Goal: Contribute content: Add original content to the website for others to see

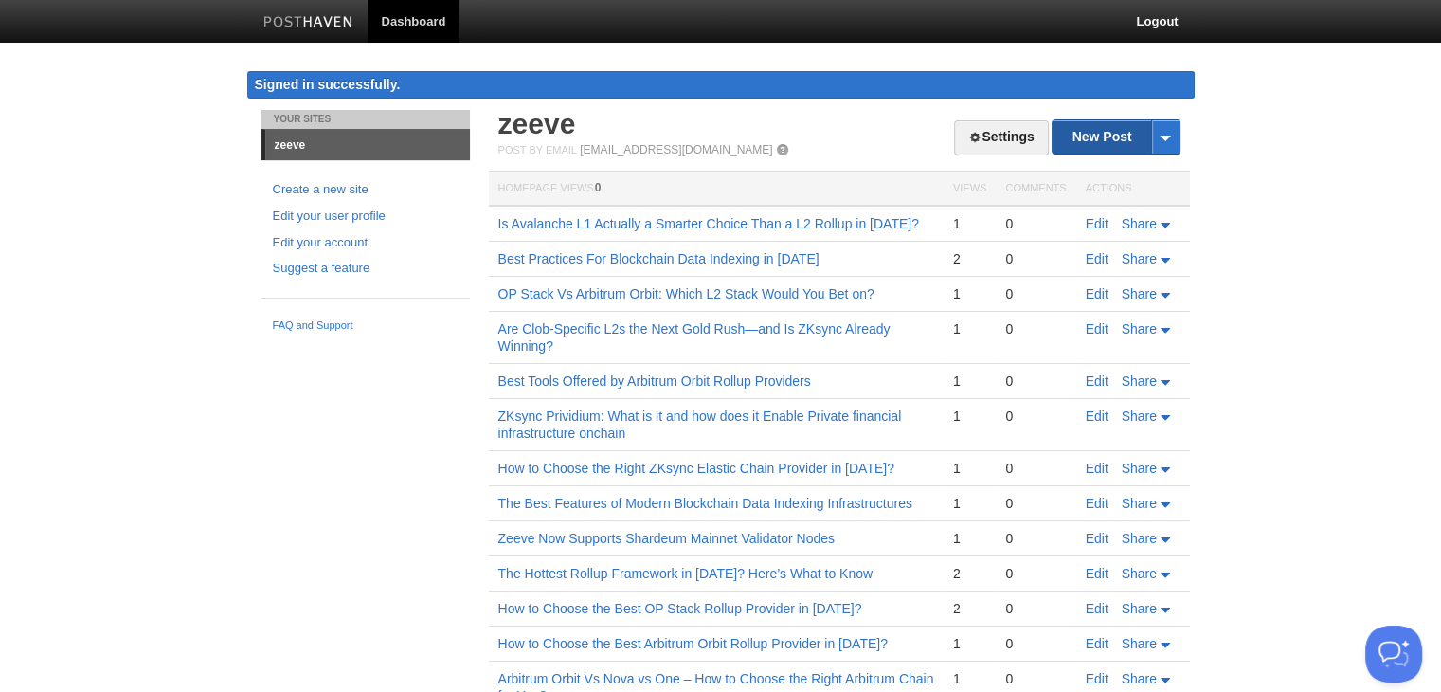
click at [1103, 130] on link "New Post" at bounding box center [1116, 136] width 126 height 33
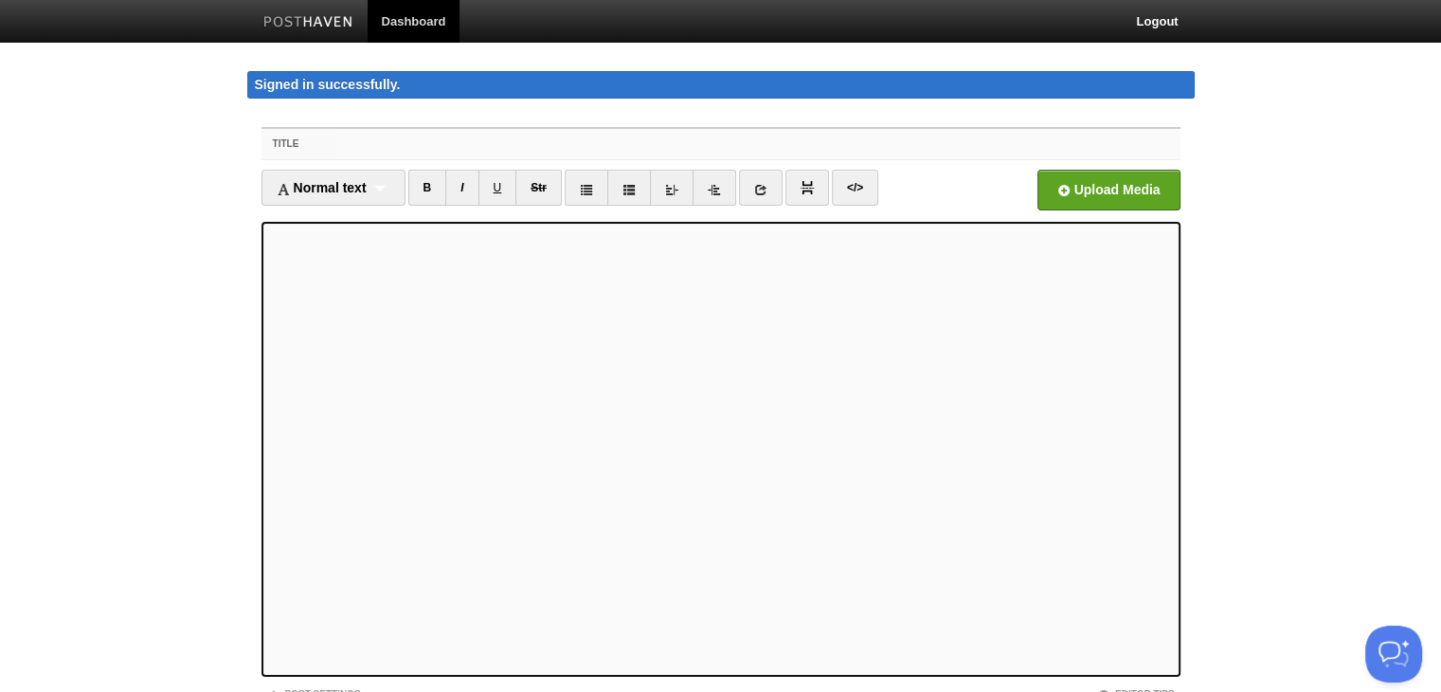
click at [466, 146] on input "Title" at bounding box center [758, 144] width 842 height 30
paste input "Could ZKsync Make ZK Proofs the Gold Standard for On-chain ID and Payments?"
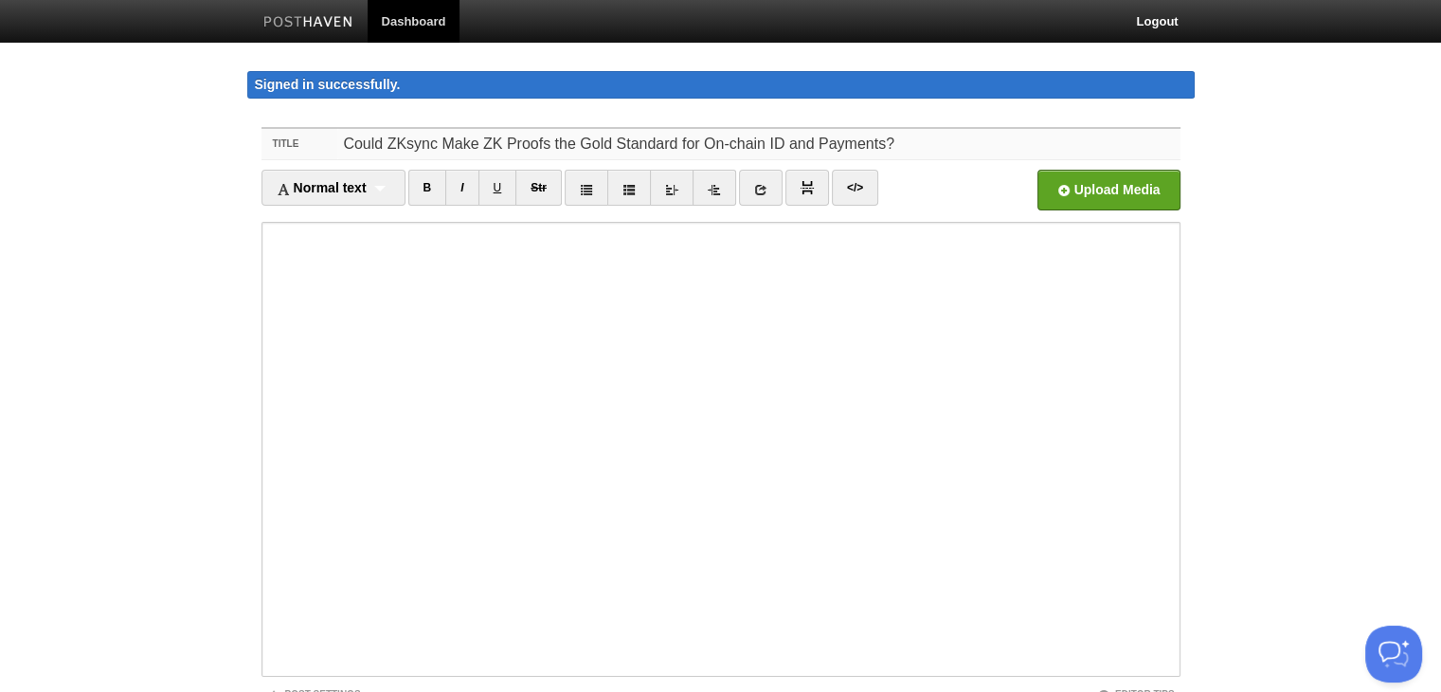
type input "Could ZKsync Make ZK Proofs the Gold Standard for On-chain ID and Payments?"
click at [266, 235] on iframe at bounding box center [721, 449] width 919 height 455
click at [1080, 179] on input "file" at bounding box center [536, 195] width 1435 height 97
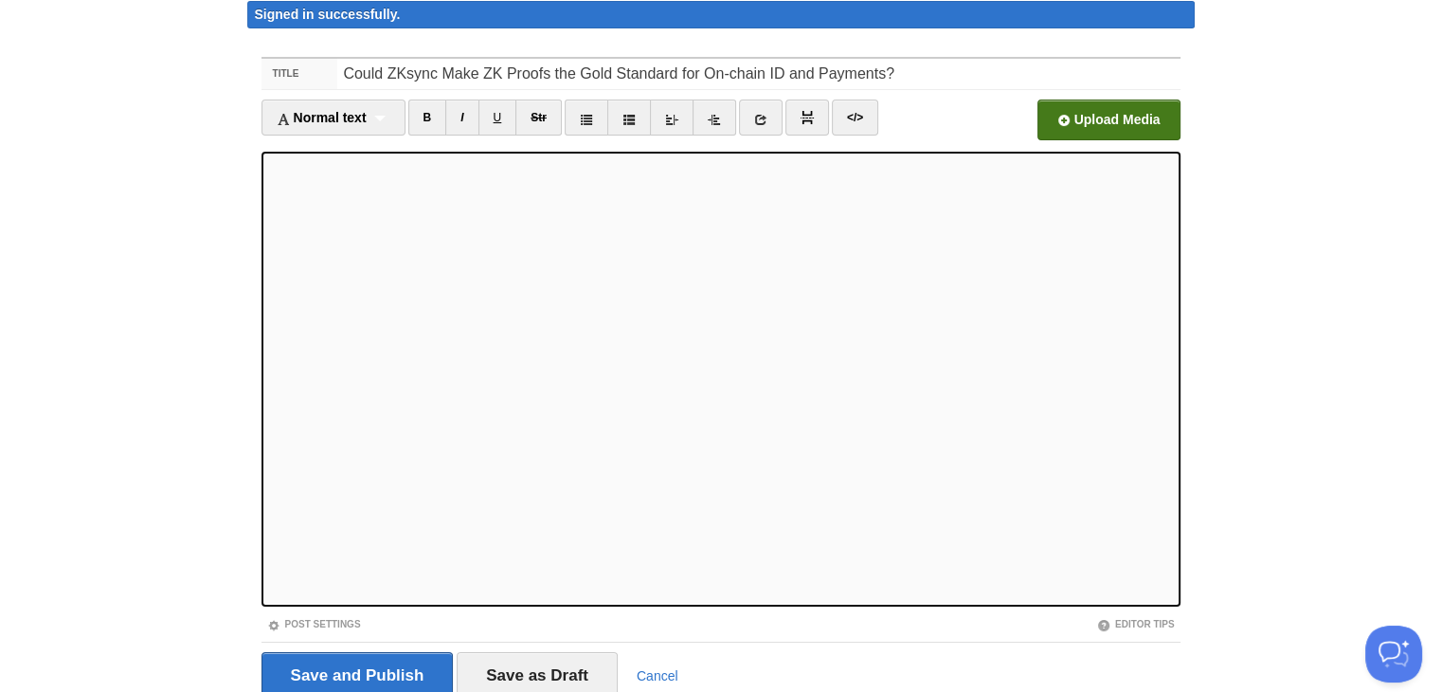
scroll to position [147, 0]
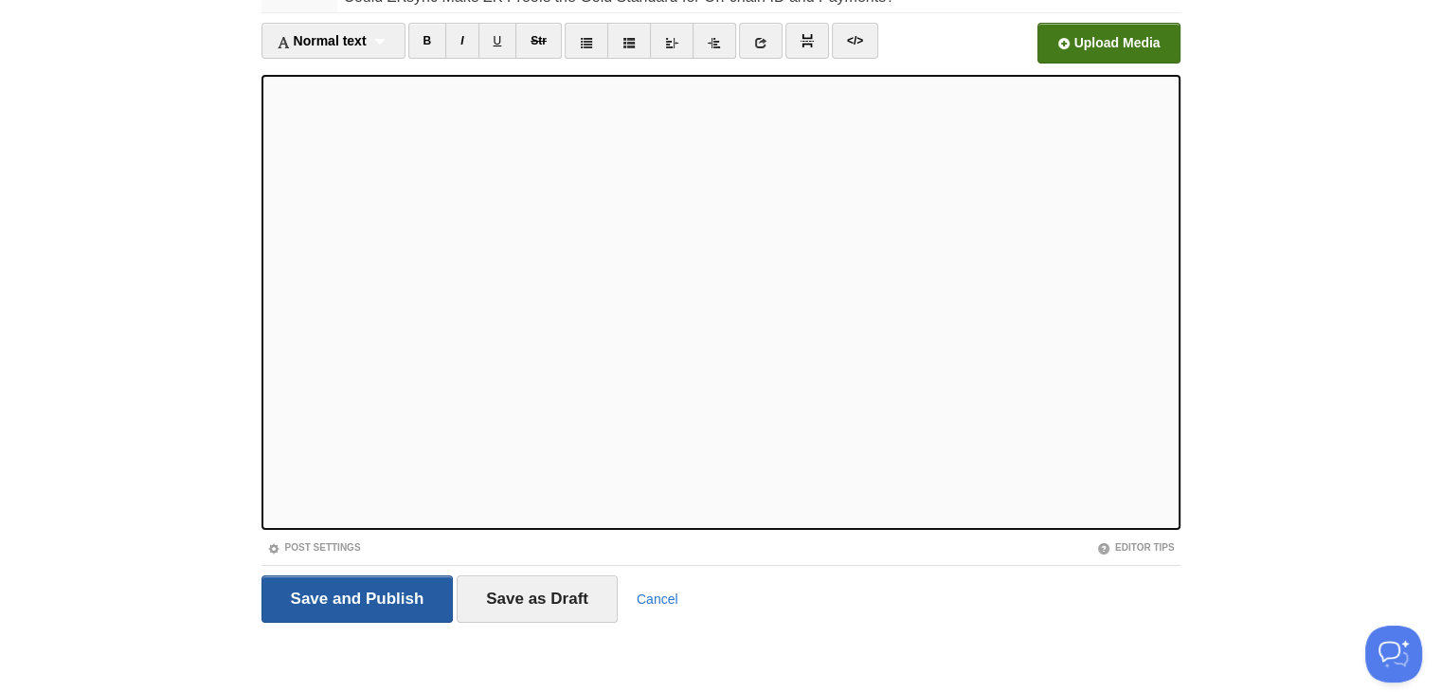
click at [384, 590] on input "Save and Publish" at bounding box center [358, 598] width 192 height 47
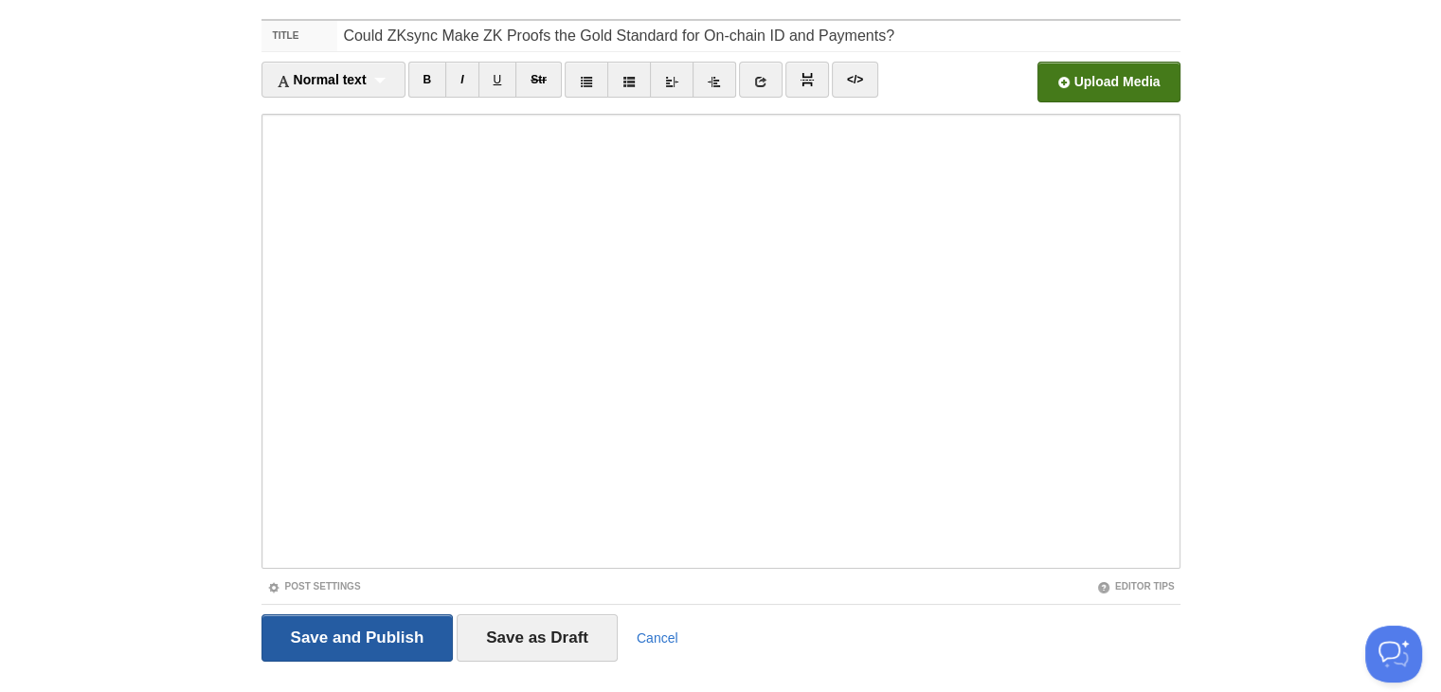
scroll to position [110, 0]
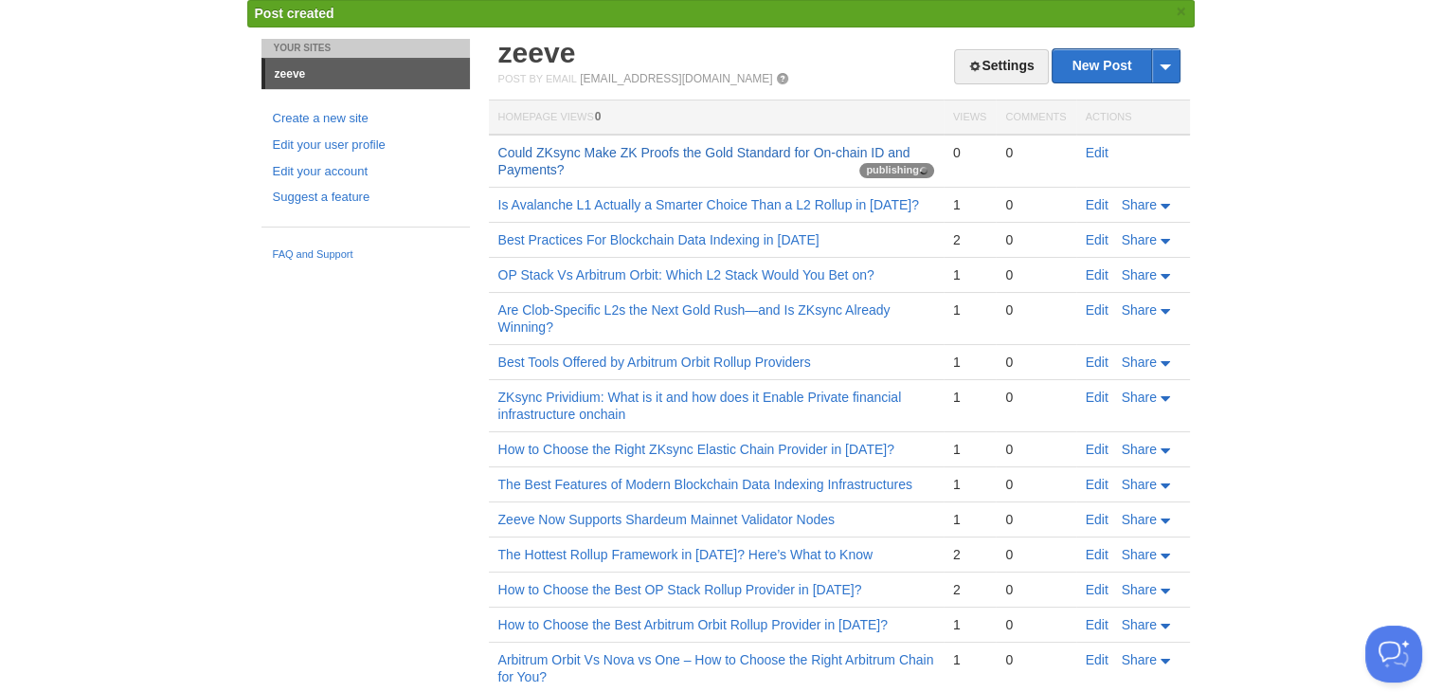
click at [587, 152] on link "Could ZKsync Make ZK Proofs the Gold Standard for On-chain ID and Payments?" at bounding box center [704, 161] width 412 height 32
